Goal: Task Accomplishment & Management: Complete application form

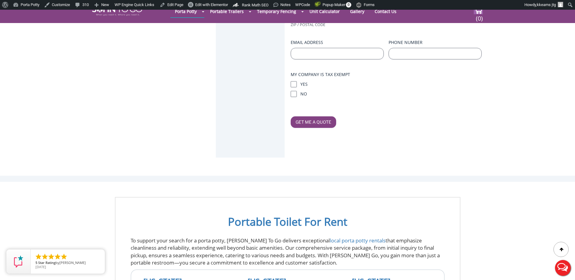
scroll to position [61, 0]
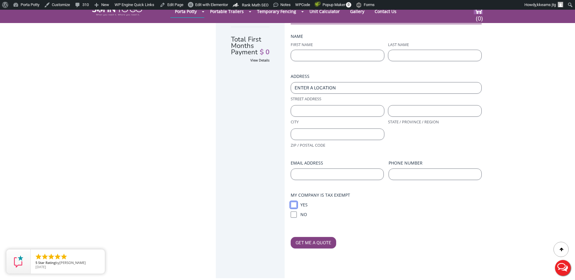
click at [295, 202] on input "Yes" at bounding box center [294, 205] width 6 height 6
checkbox input "true"
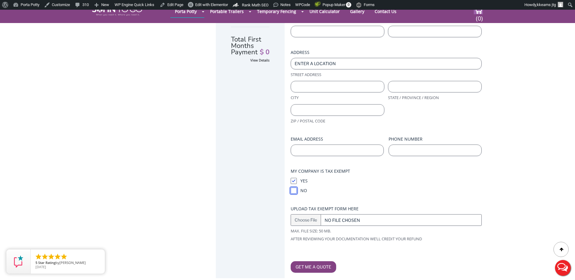
click at [294, 188] on input "No" at bounding box center [294, 191] width 6 height 6
checkbox input "true"
drag, startPoint x: 293, startPoint y: 175, endPoint x: 294, endPoint y: 182, distance: 7.9
click at [293, 178] on input "Yes" at bounding box center [294, 181] width 6 height 6
checkbox input "false"
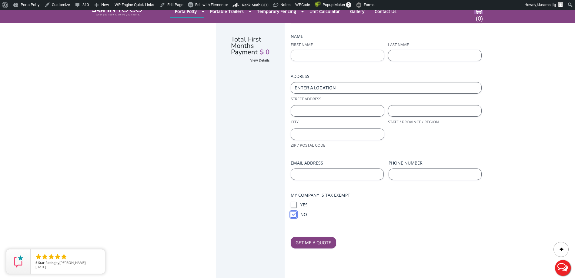
click at [294, 212] on input "No" at bounding box center [294, 215] width 6 height 6
checkbox input "false"
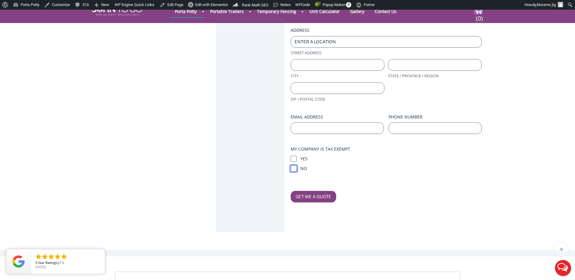
scroll to position [121, 0]
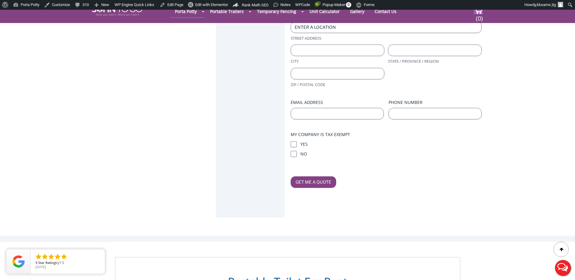
click at [372, 140] on form "Name (Required) First Name Last Name Address (Required) Street Address City Sta…" at bounding box center [386, 80] width 191 height 215
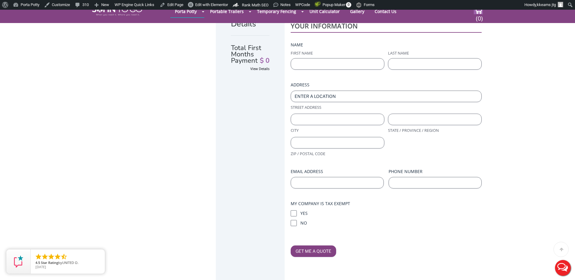
scroll to position [61, 0]
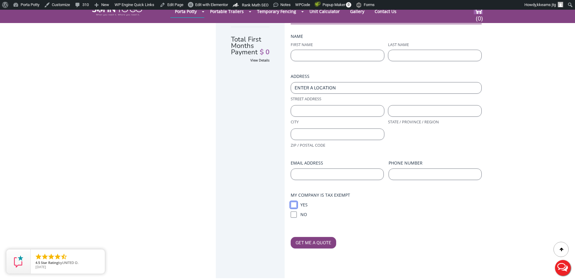
click at [294, 202] on input "Yes" at bounding box center [294, 205] width 6 height 6
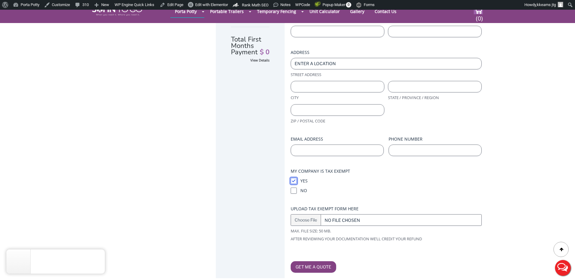
click at [294, 178] on input "Yes" at bounding box center [294, 181] width 6 height 6
checkbox input "false"
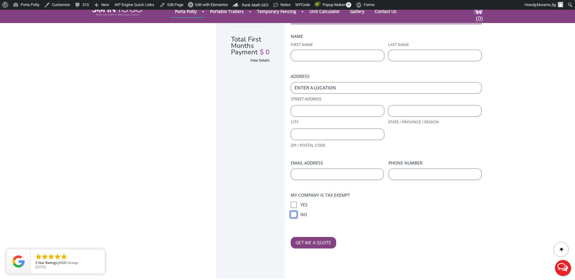
click at [294, 212] on input "No" at bounding box center [294, 215] width 6 height 6
click at [293, 212] on input "No" at bounding box center [294, 215] width 6 height 6
checkbox input "false"
click at [293, 202] on input "Yes" at bounding box center [294, 205] width 6 height 6
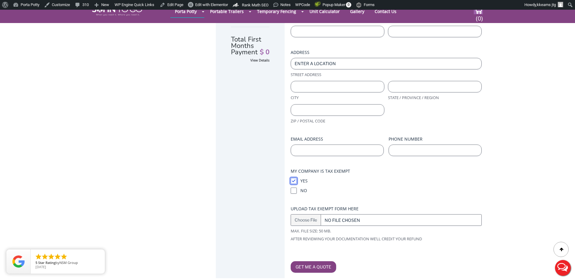
click at [293, 178] on input "Yes" at bounding box center [294, 181] width 6 height 6
checkbox input "false"
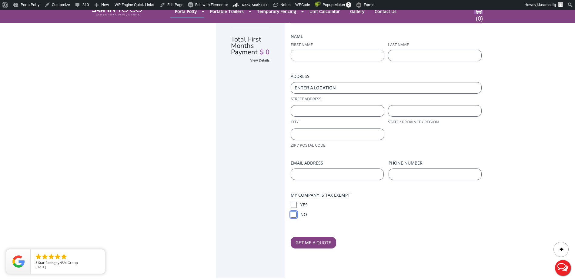
click at [294, 212] on input "No" at bounding box center [294, 215] width 6 height 6
click at [295, 212] on input "No" at bounding box center [294, 215] width 6 height 6
checkbox input "false"
click at [75, 109] on div "Order Details Total First Months Payment $ 0 View Details YOUR INFORMATION Name…" at bounding box center [287, 131] width 575 height 330
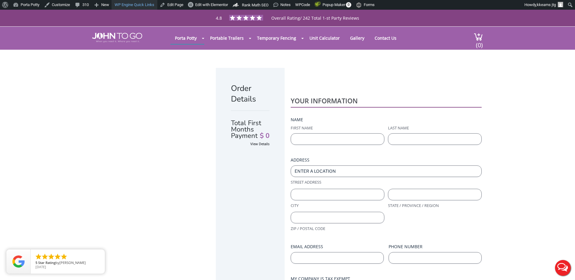
scroll to position [0, 0]
